Goal: Information Seeking & Learning: Learn about a topic

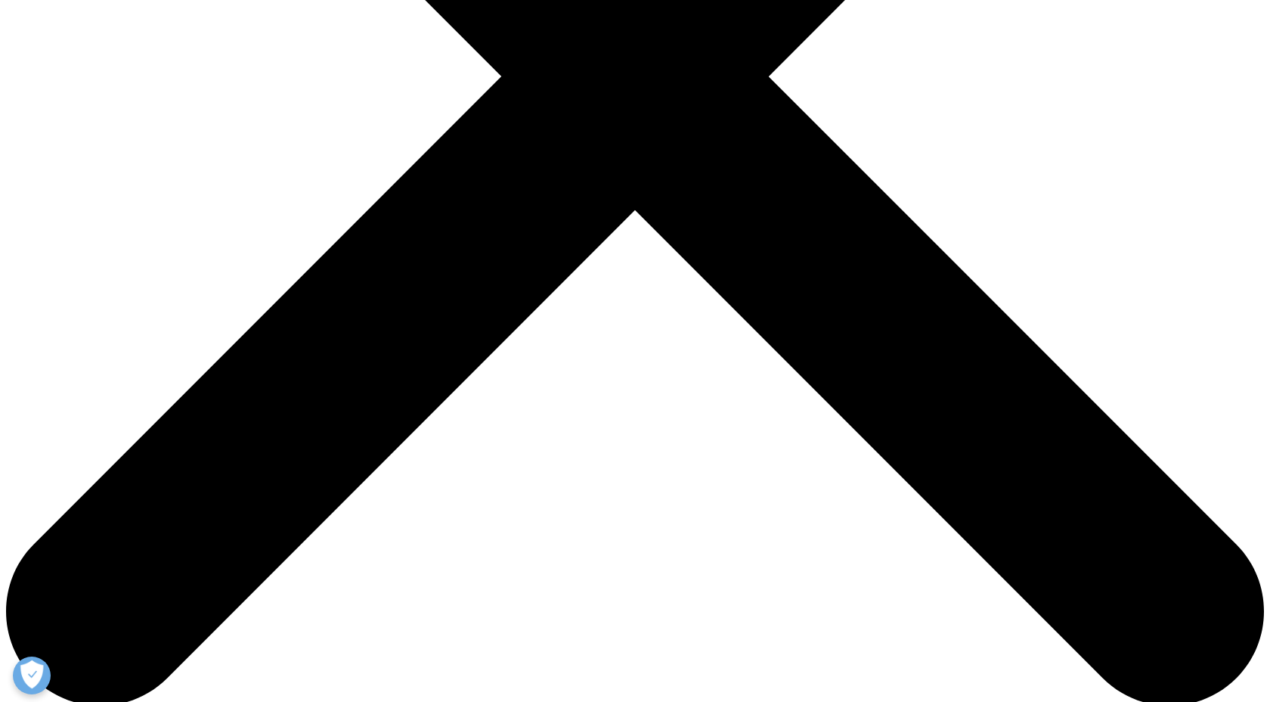
scroll to position [572, 0]
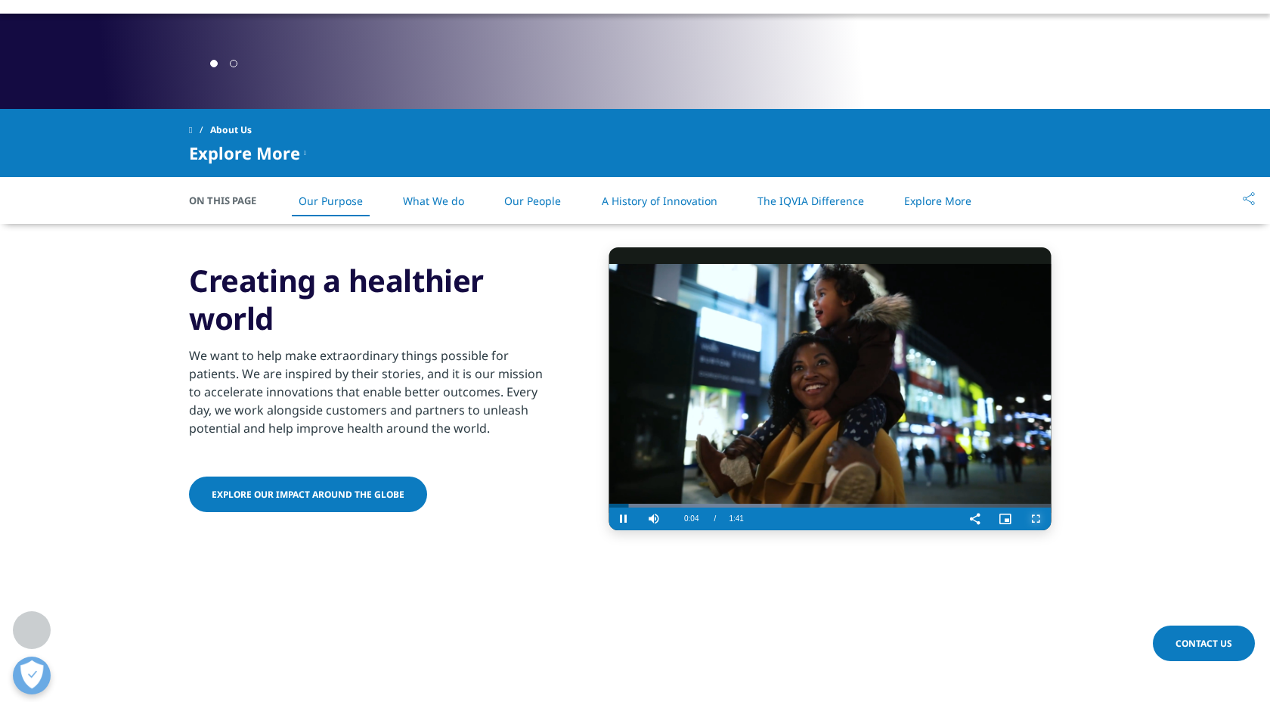
click at [1037, 519] on span "Video Player" at bounding box center [1036, 519] width 30 height 0
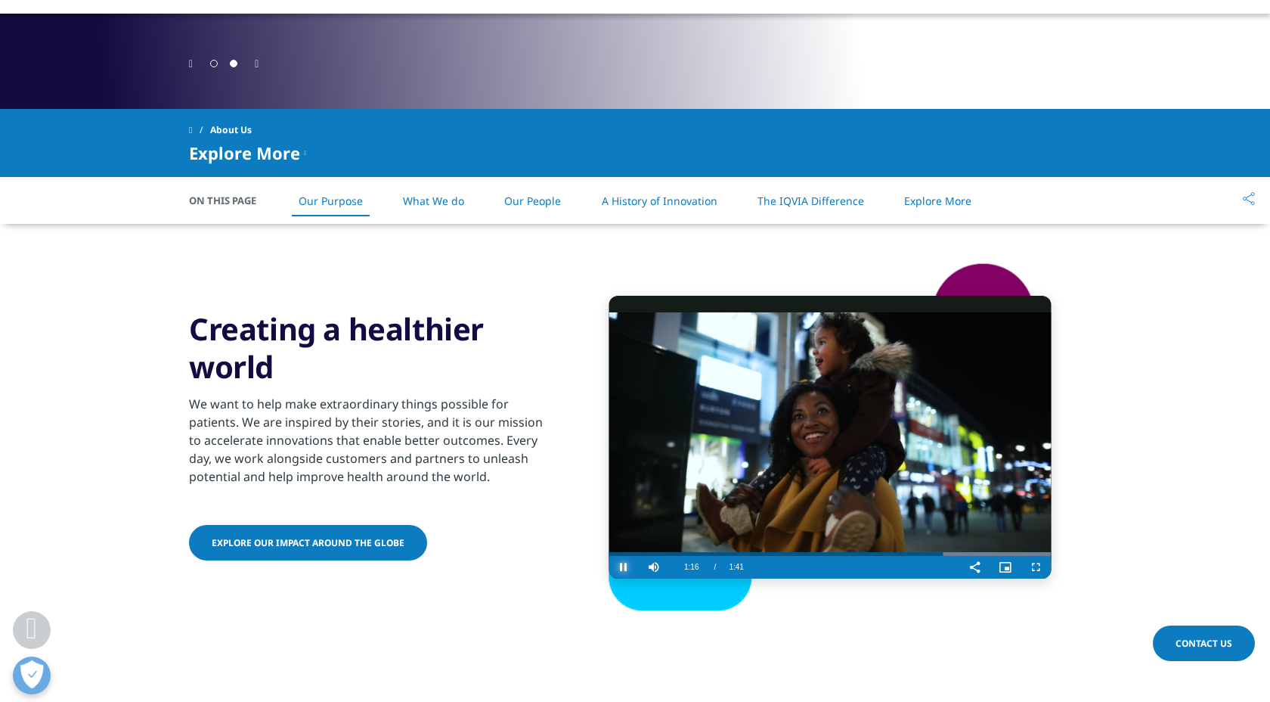
click at [625, 567] on span "Video Player" at bounding box center [624, 567] width 30 height 0
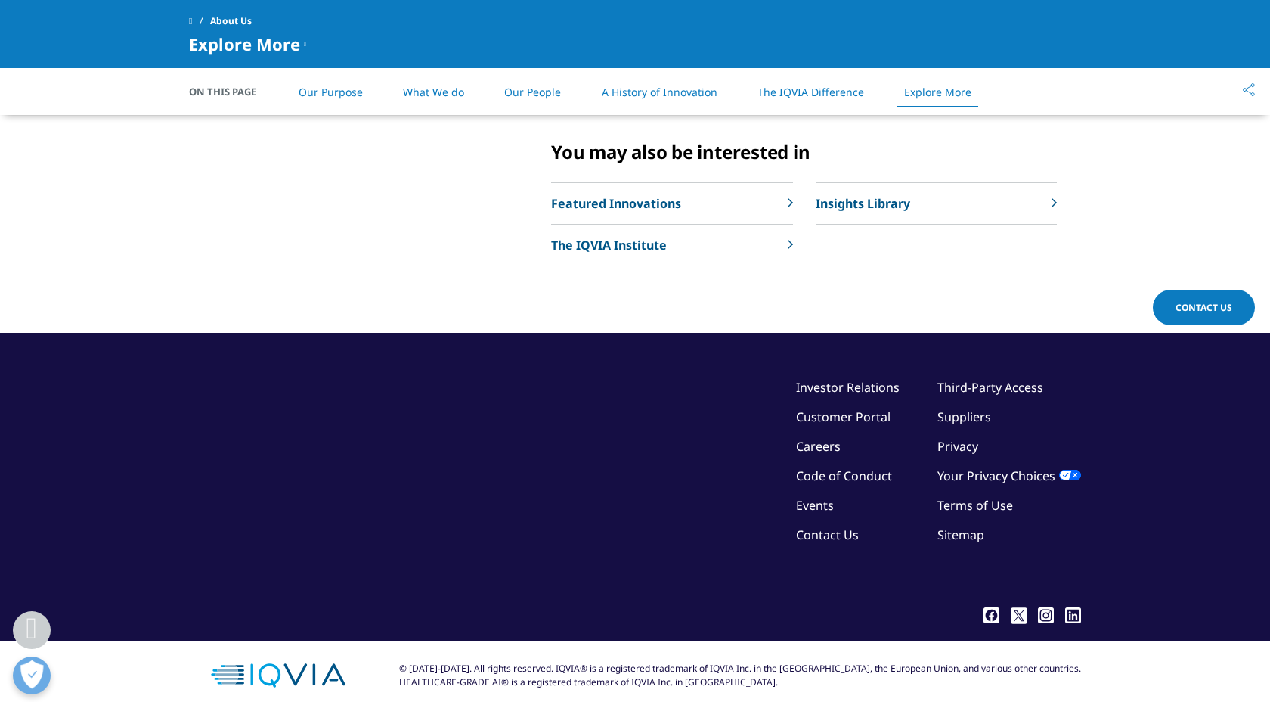
scroll to position [3776, 0]
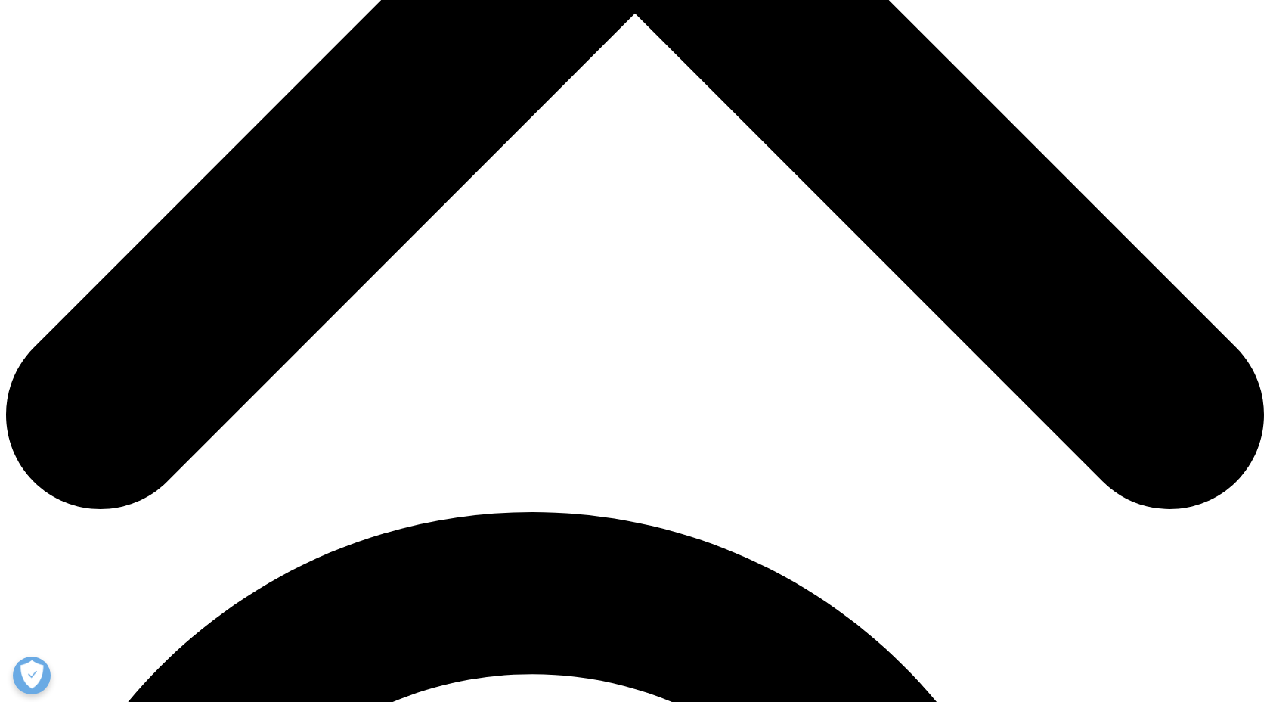
scroll to position [775, 0]
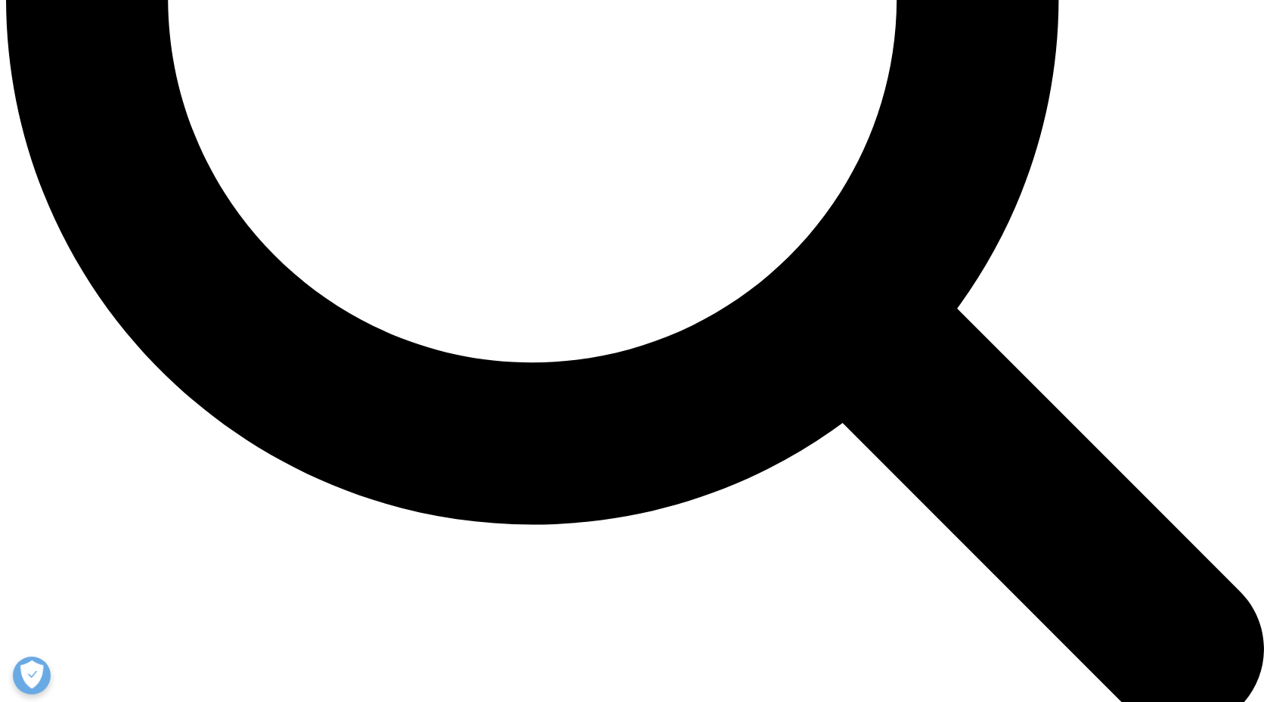
scroll to position [1813, 0]
